Goal: Task Accomplishment & Management: Complete application form

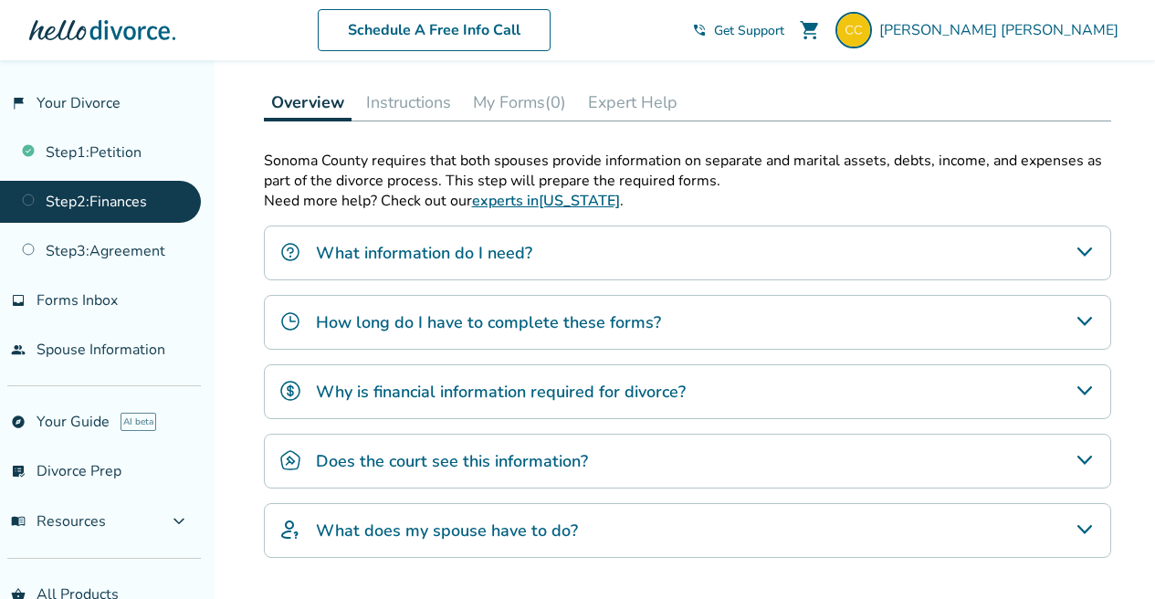
scroll to position [523, 0]
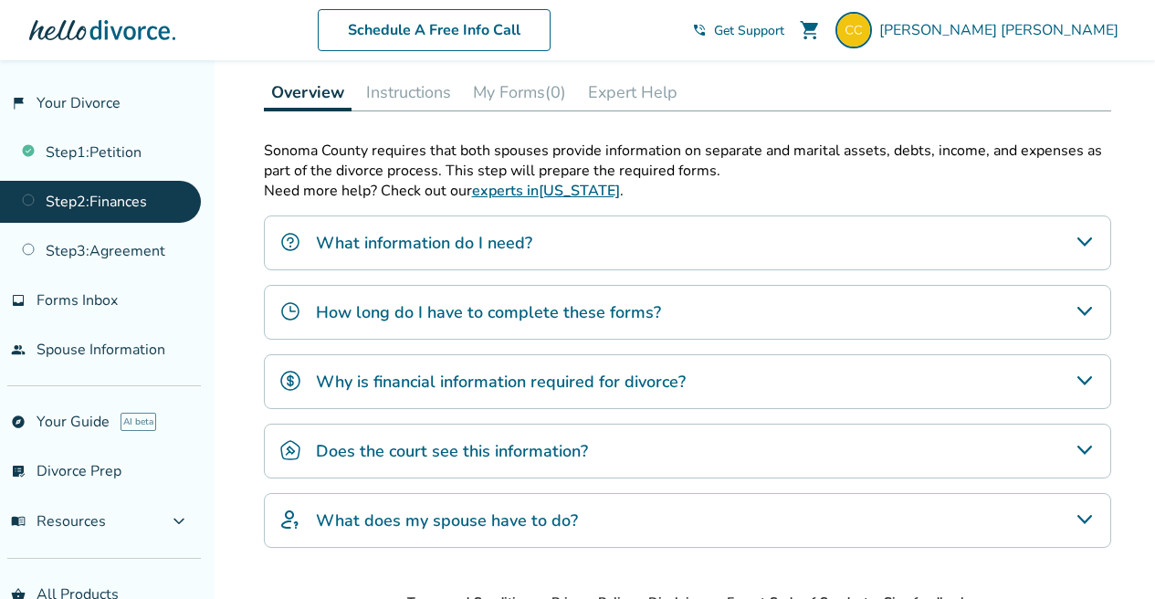
click at [598, 253] on div "What information do I need?" at bounding box center [687, 242] width 847 height 55
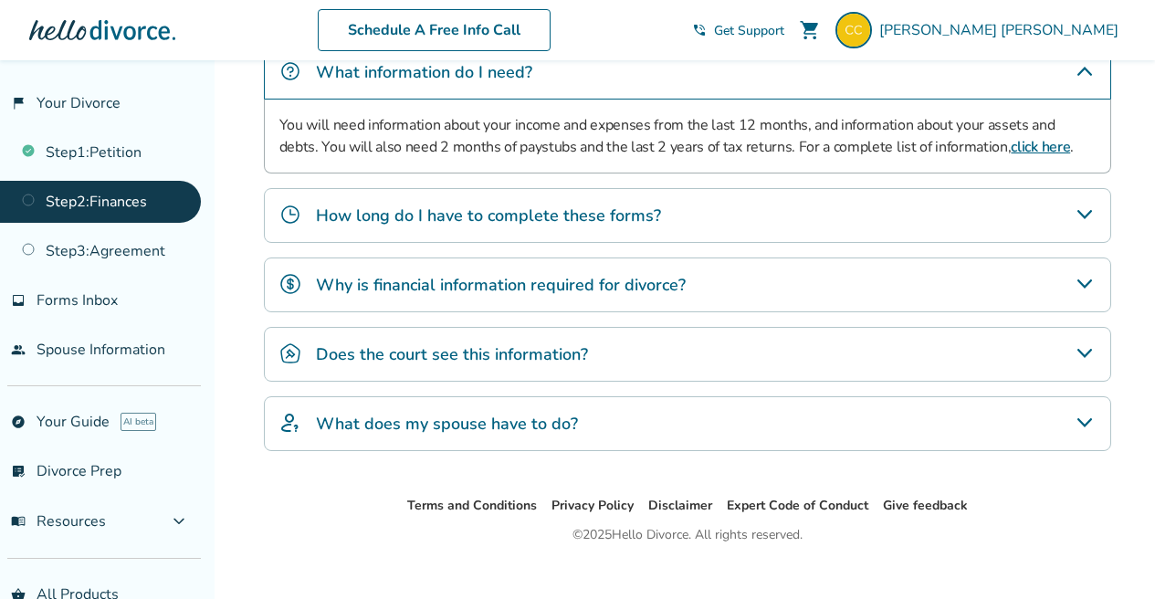
scroll to position [699, 0]
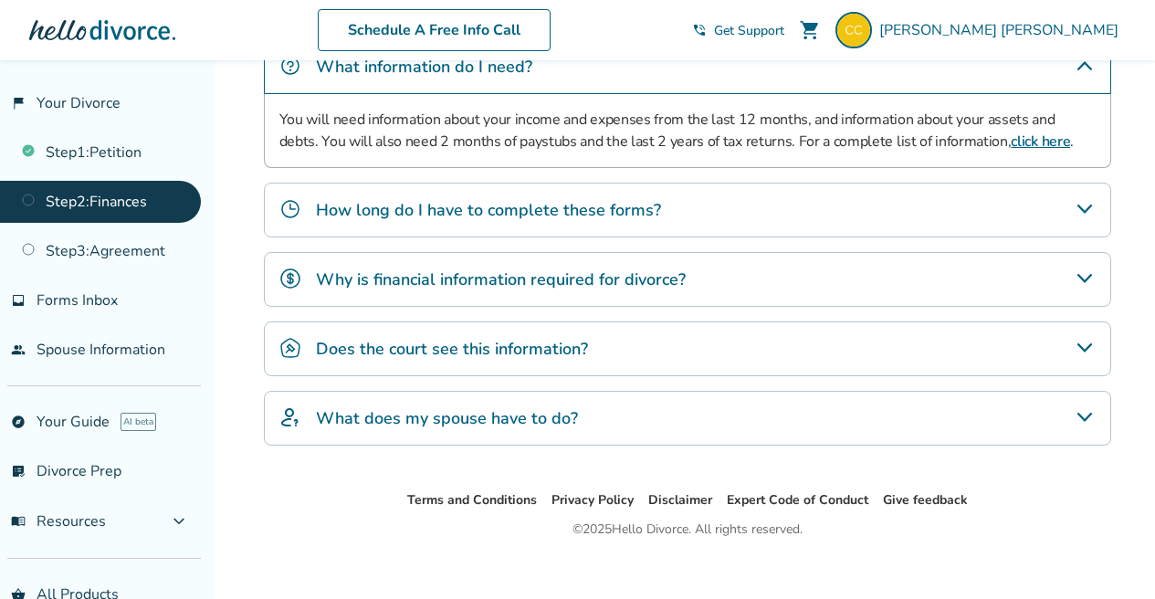
click at [676, 224] on div "How long do I have to complete these forms?" at bounding box center [687, 210] width 847 height 55
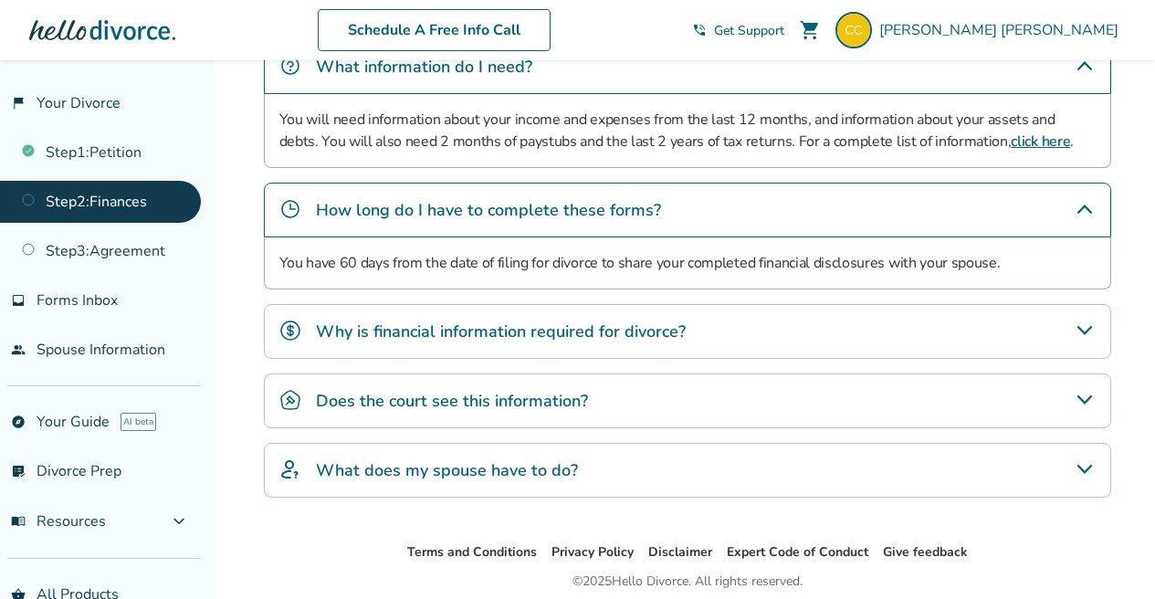
click at [760, 330] on div "Why is financial information required for divorce?" at bounding box center [687, 331] width 847 height 55
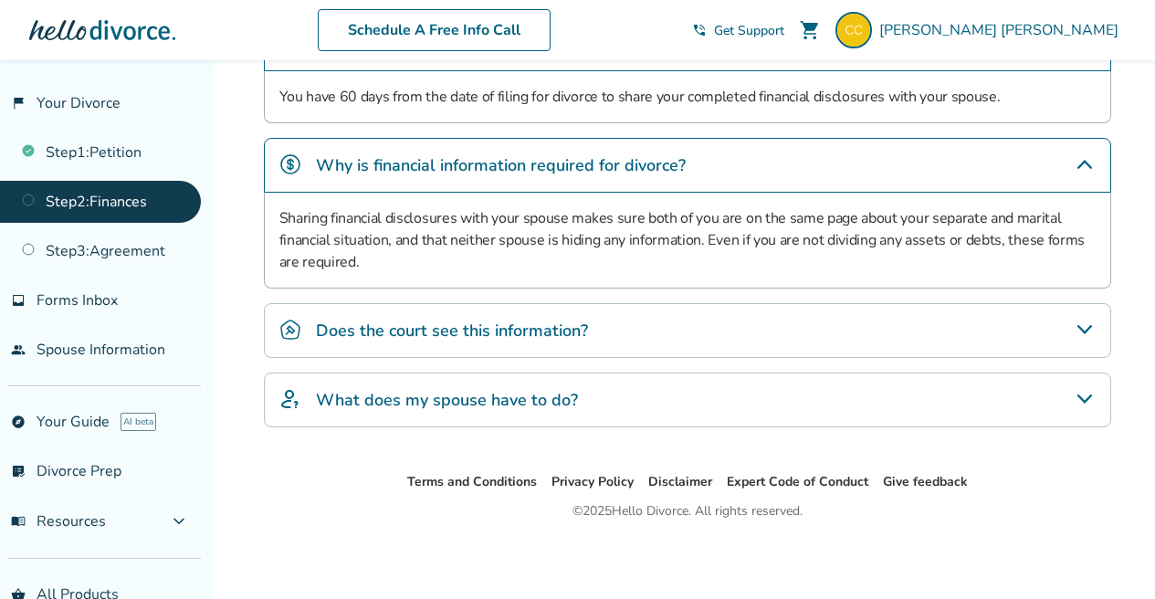
scroll to position [873, 0]
click at [697, 336] on div "Does the court see this information?" at bounding box center [687, 330] width 847 height 55
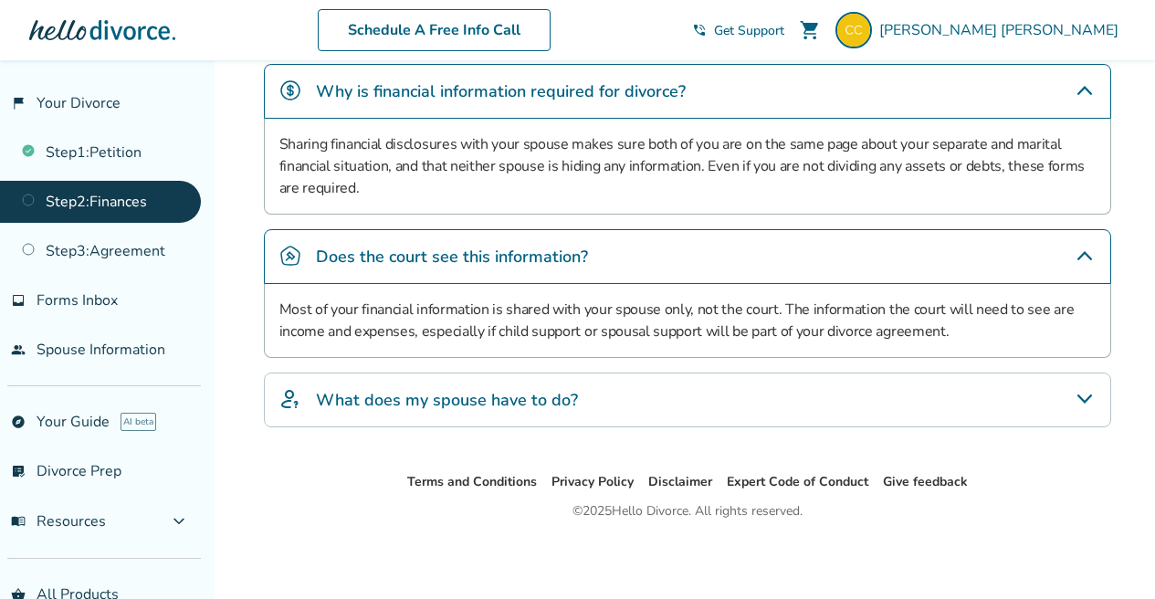
scroll to position [947, 0]
click at [100, 288] on link "inbox Forms Inbox" at bounding box center [100, 300] width 201 height 42
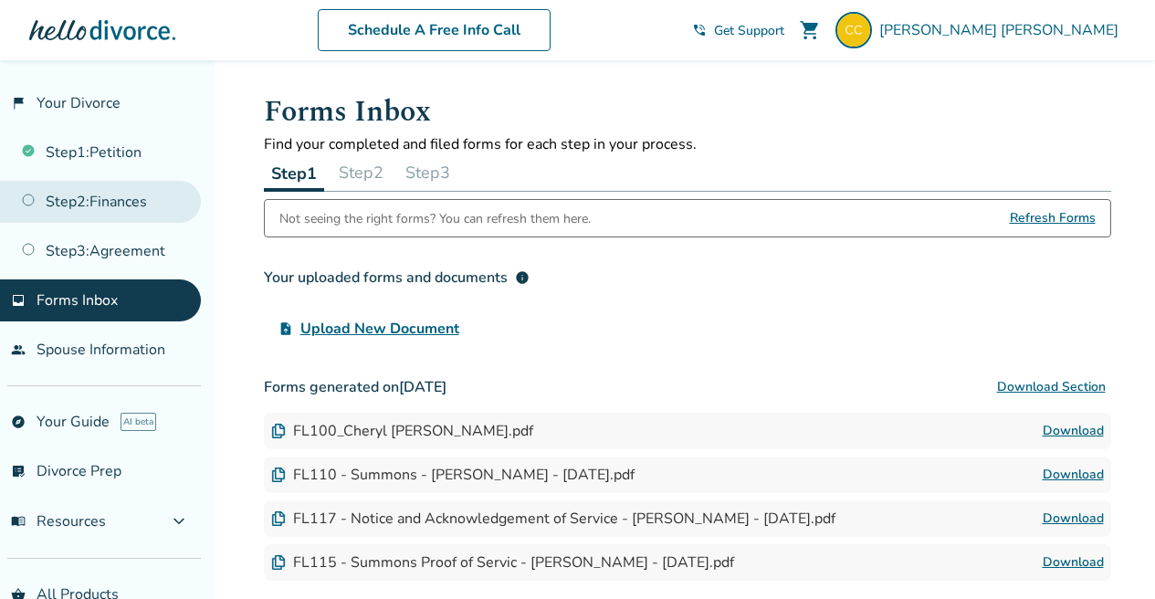
click at [100, 194] on link "Step 2 : Finances" at bounding box center [100, 202] width 201 height 42
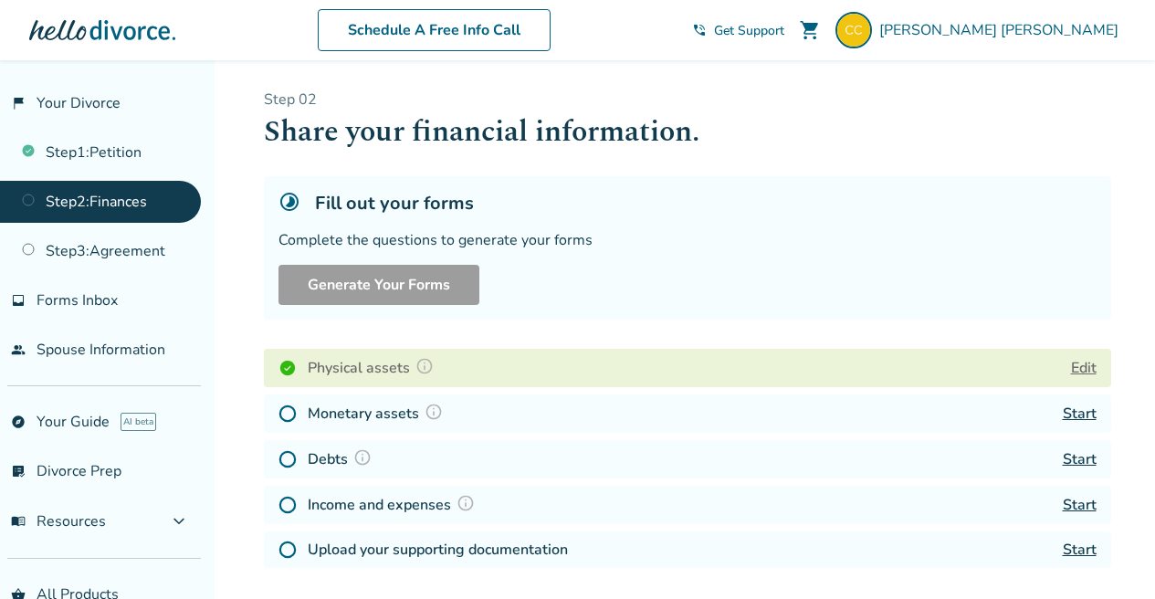
click at [388, 377] on h4 "Physical assets" at bounding box center [373, 368] width 131 height 24
click at [1086, 366] on button "Edit" at bounding box center [1084, 368] width 26 height 22
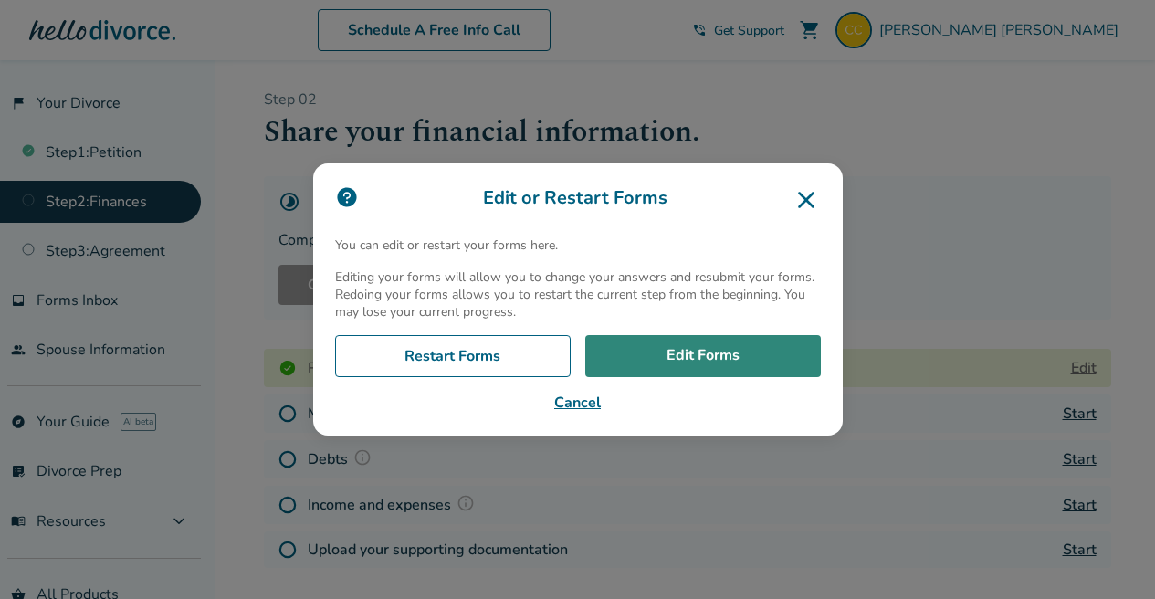
click at [667, 341] on link "Edit Forms" at bounding box center [703, 356] width 236 height 42
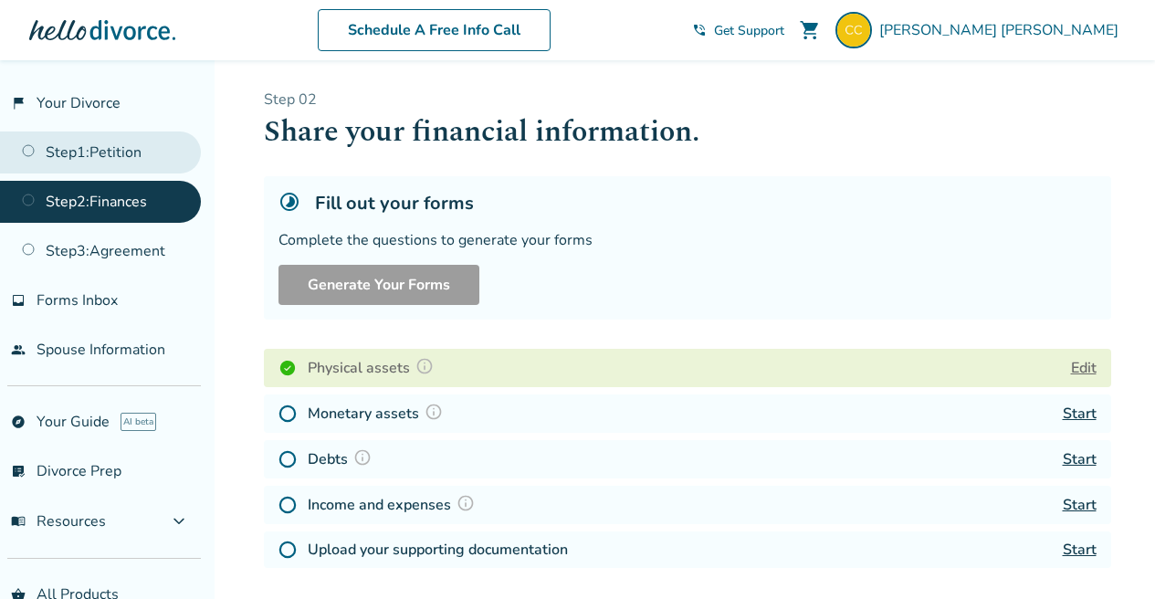
click at [113, 158] on link "Step 1 : Petition" at bounding box center [100, 152] width 201 height 42
click at [121, 152] on link "Step 1 : Petition" at bounding box center [100, 152] width 201 height 42
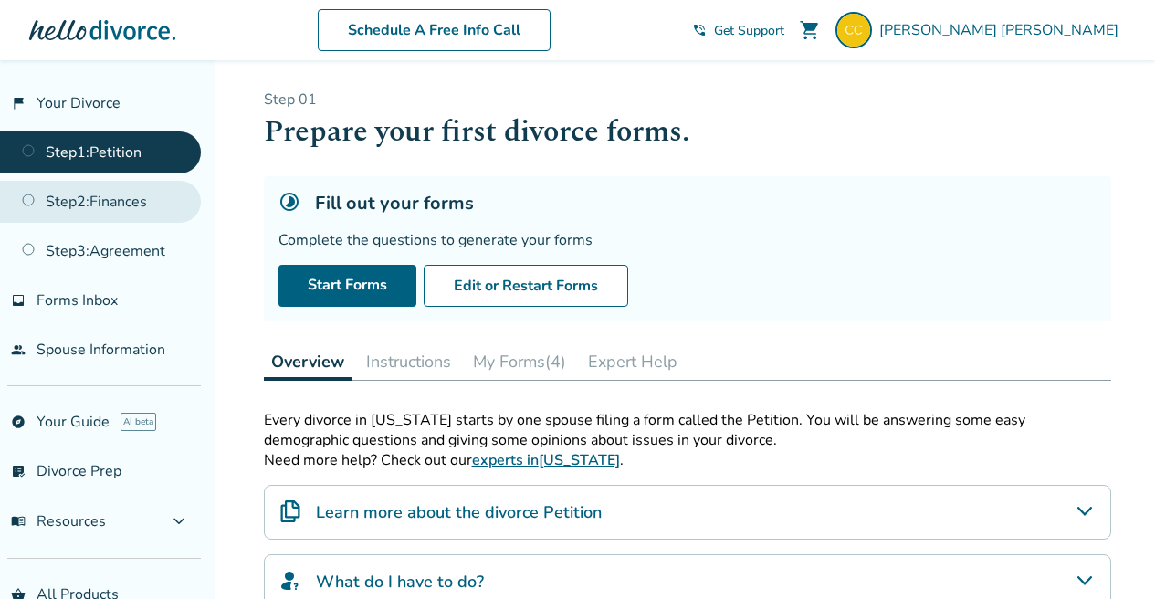
click at [113, 204] on link "Step 2 : Finances" at bounding box center [100, 202] width 201 height 42
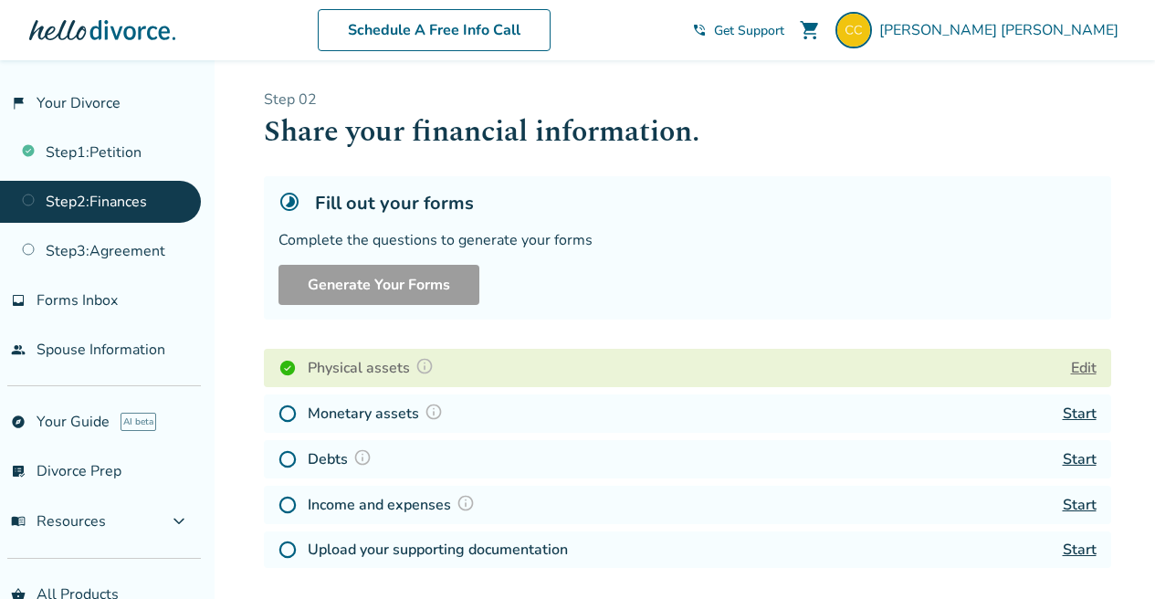
click at [384, 366] on h4 "Physical assets" at bounding box center [373, 368] width 131 height 24
click at [290, 368] on img at bounding box center [287, 368] width 18 height 18
click at [1088, 366] on button "Edit" at bounding box center [1084, 368] width 26 height 22
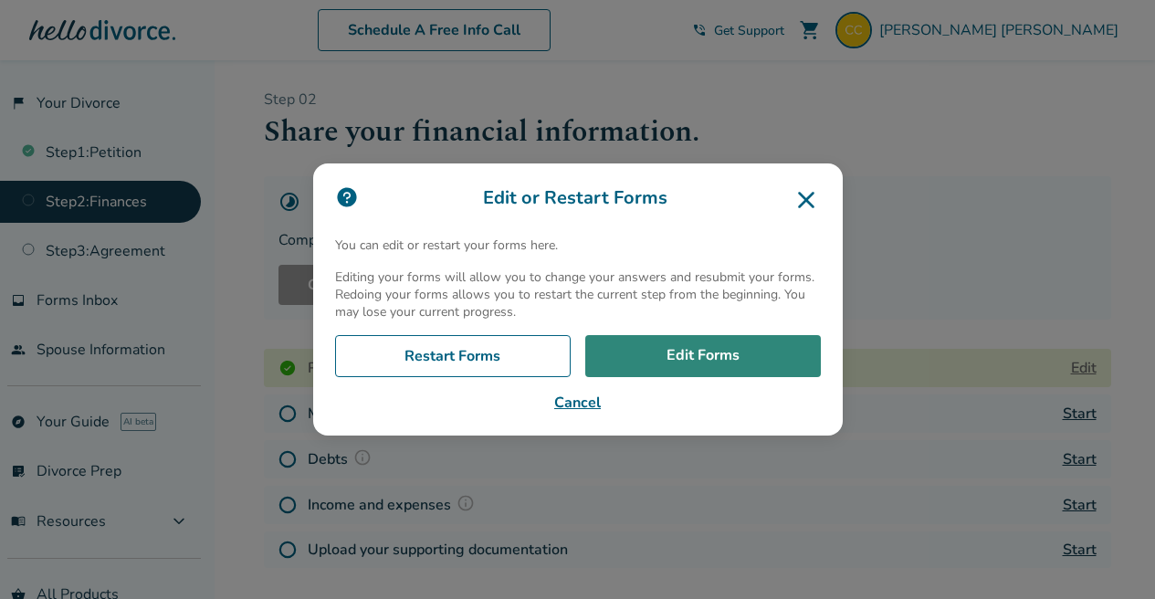
click at [687, 346] on link "Edit Forms" at bounding box center [703, 356] width 236 height 42
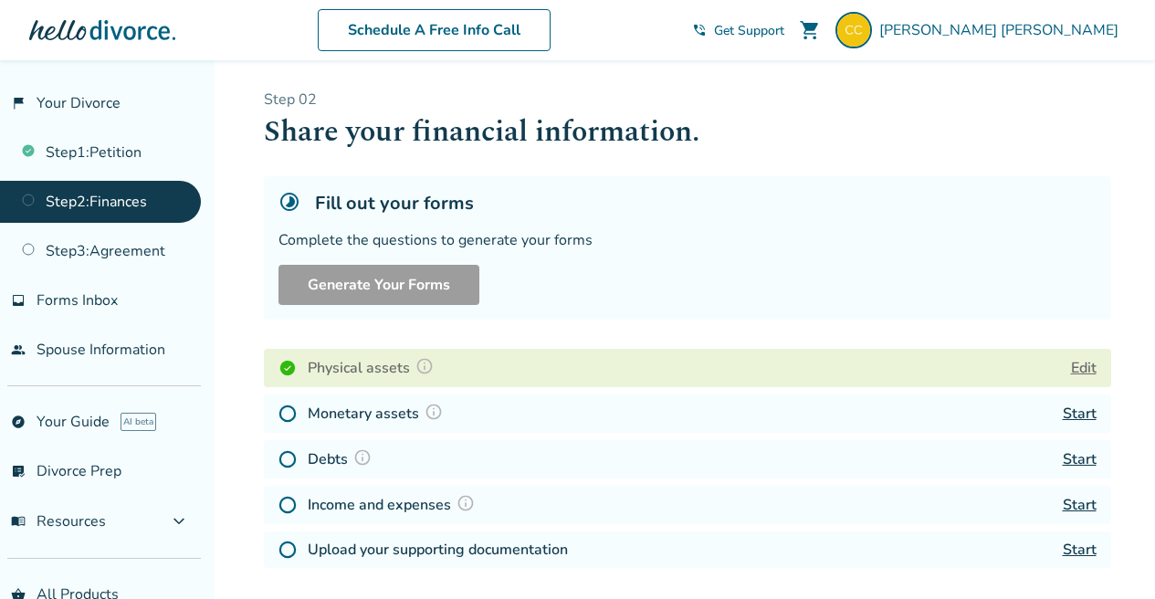
click at [1080, 410] on link "Start" at bounding box center [1080, 414] width 34 height 20
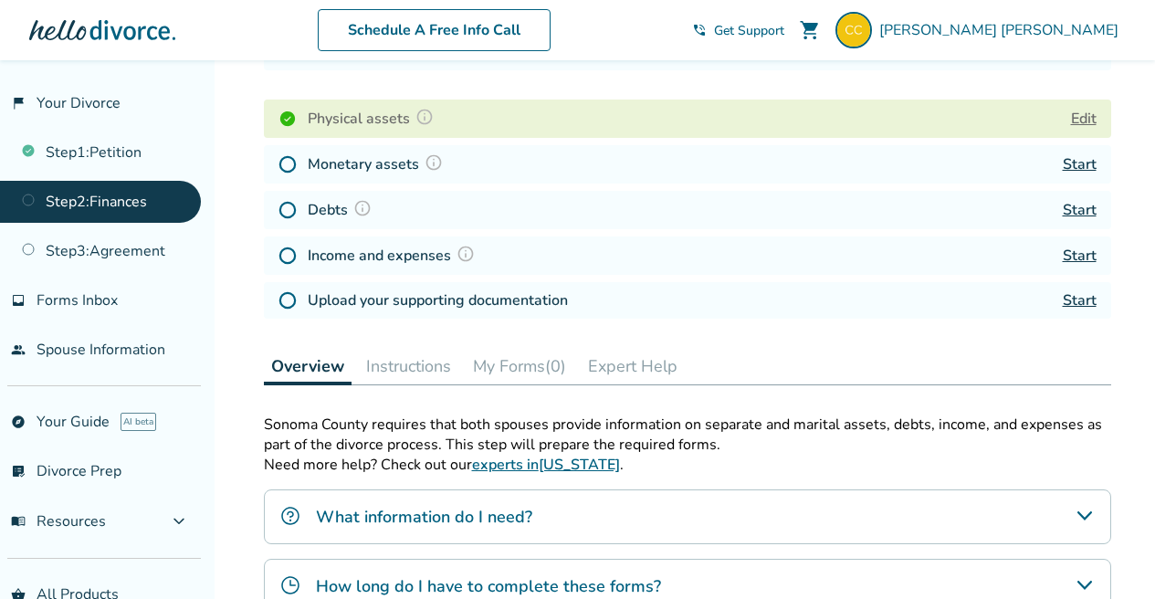
scroll to position [263, 0]
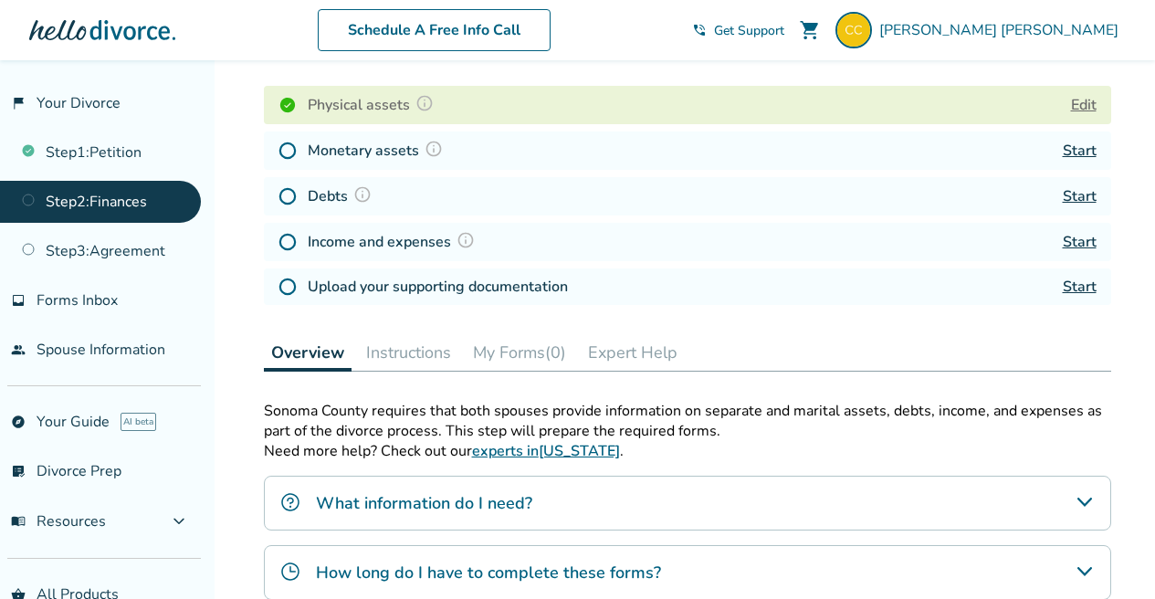
click at [1079, 201] on link "Start" at bounding box center [1080, 196] width 34 height 20
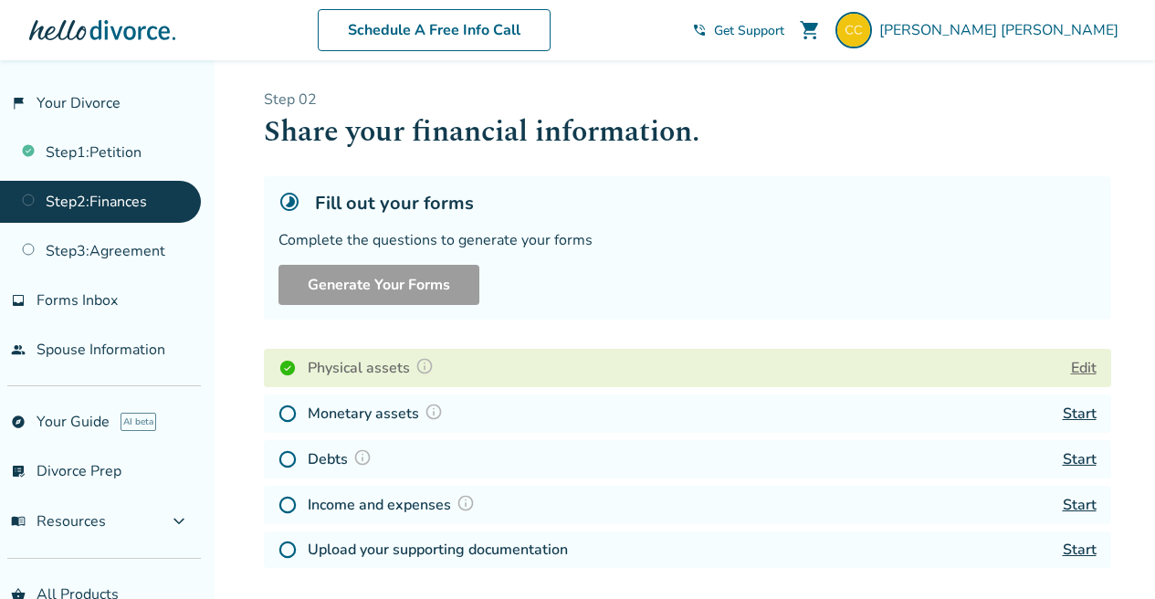
click at [924, 133] on h1 "Share your financial information." at bounding box center [687, 132] width 847 height 45
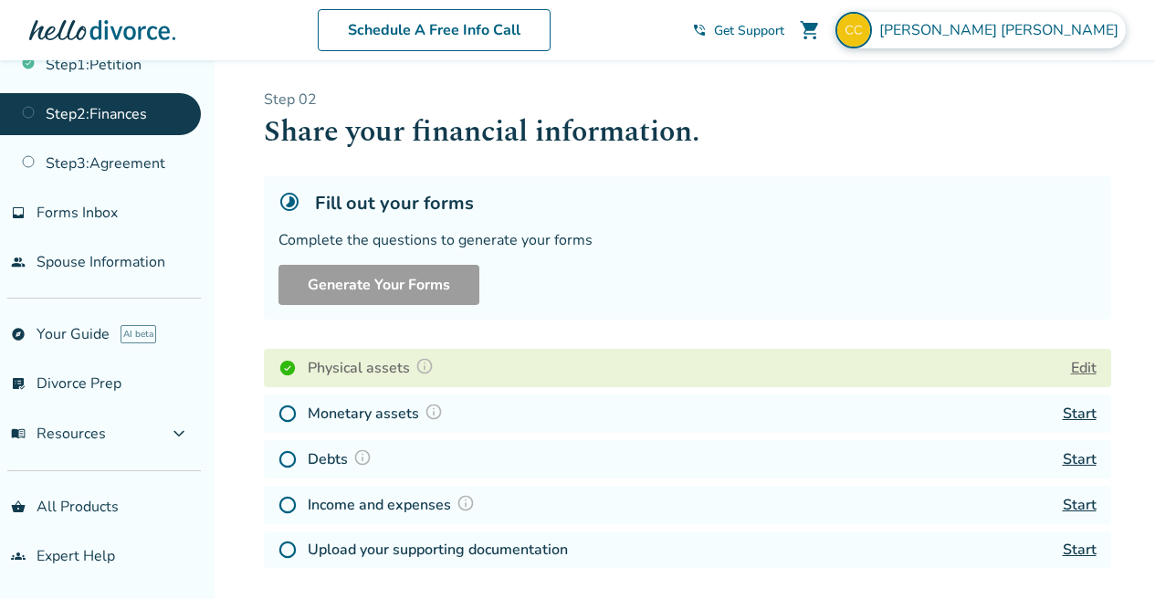
click at [997, 26] on span "[PERSON_NAME]" at bounding box center [1002, 30] width 246 height 20
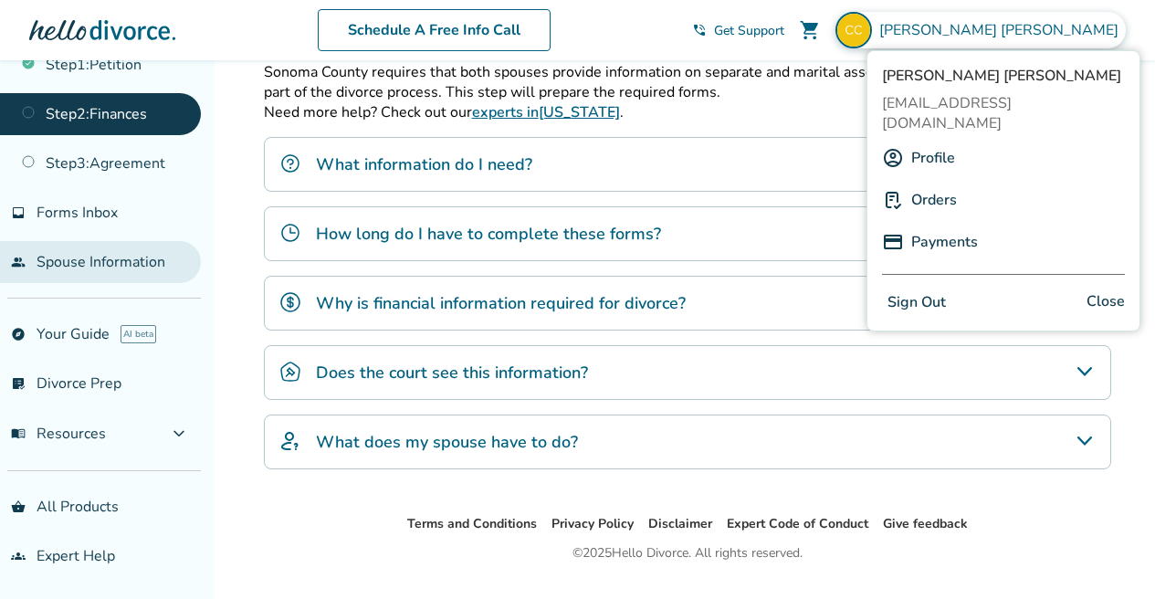
scroll to position [603, 0]
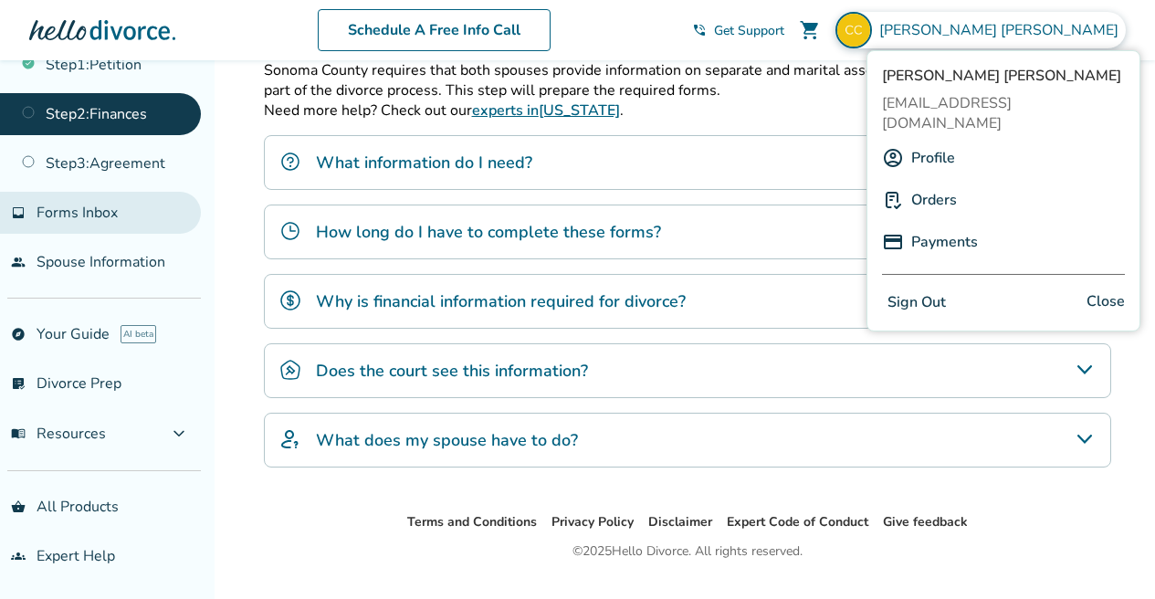
click at [76, 217] on span "Forms Inbox" at bounding box center [77, 213] width 81 height 20
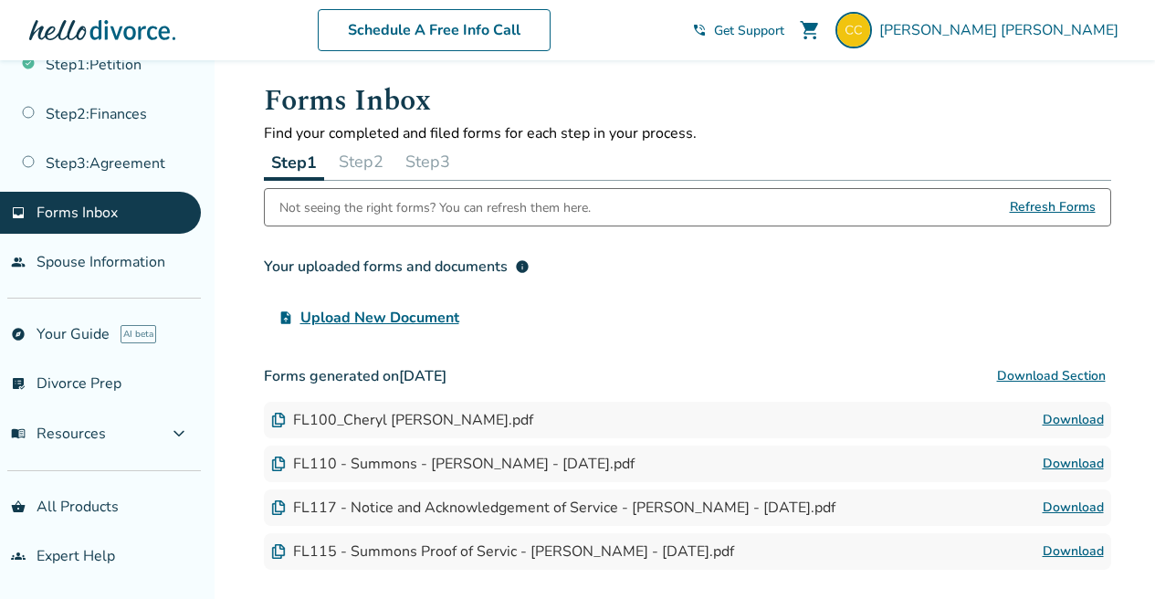
scroll to position [10, 0]
click at [34, 113] on link "Step 2 : Finances" at bounding box center [100, 114] width 201 height 42
